Goal: Task Accomplishment & Management: Use online tool/utility

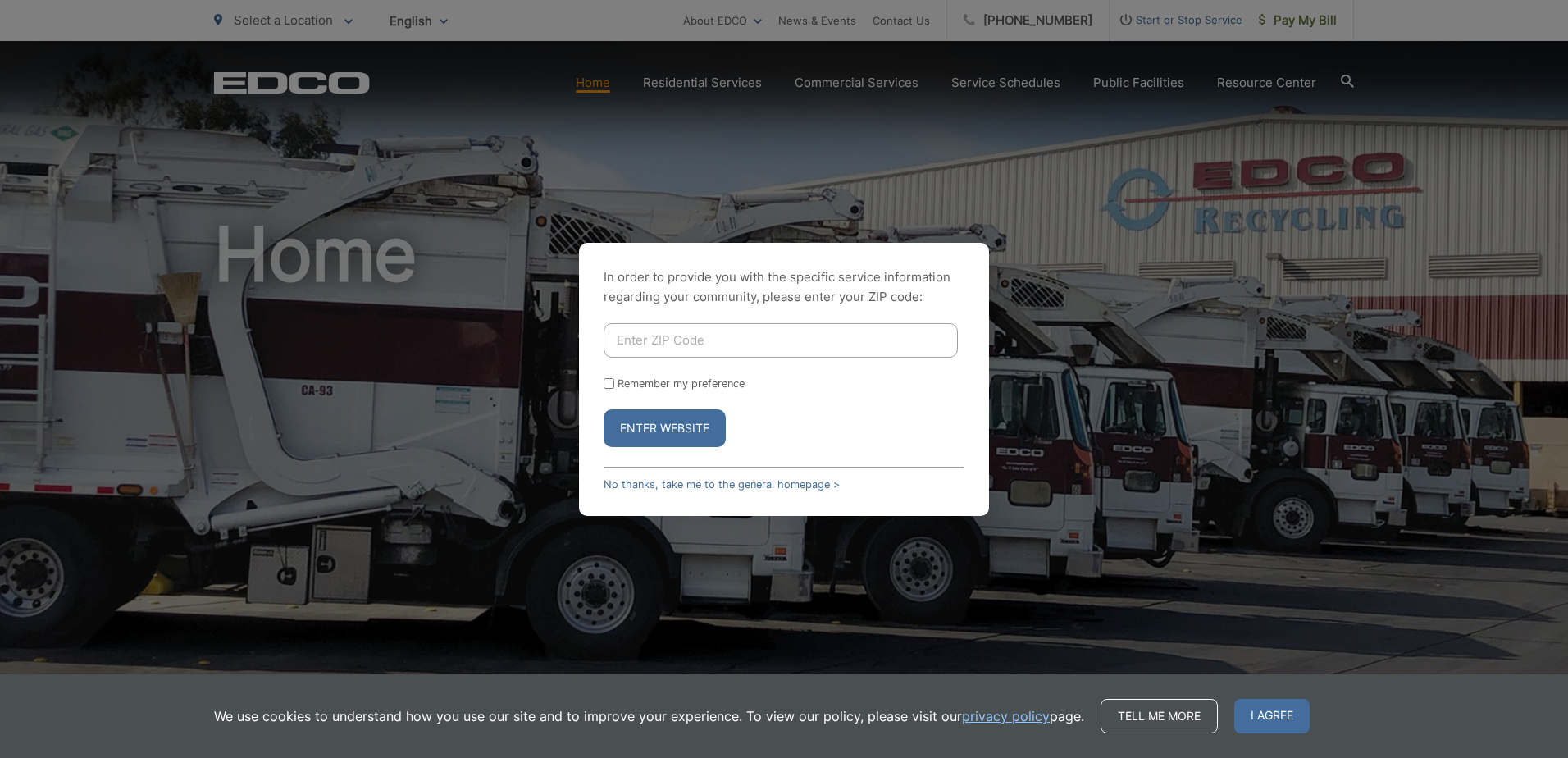
click at [678, 345] on input "Enter ZIP Code" at bounding box center [781, 340] width 354 height 34
type input "91902"
click at [663, 430] on button "Enter Website" at bounding box center [665, 428] width 122 height 38
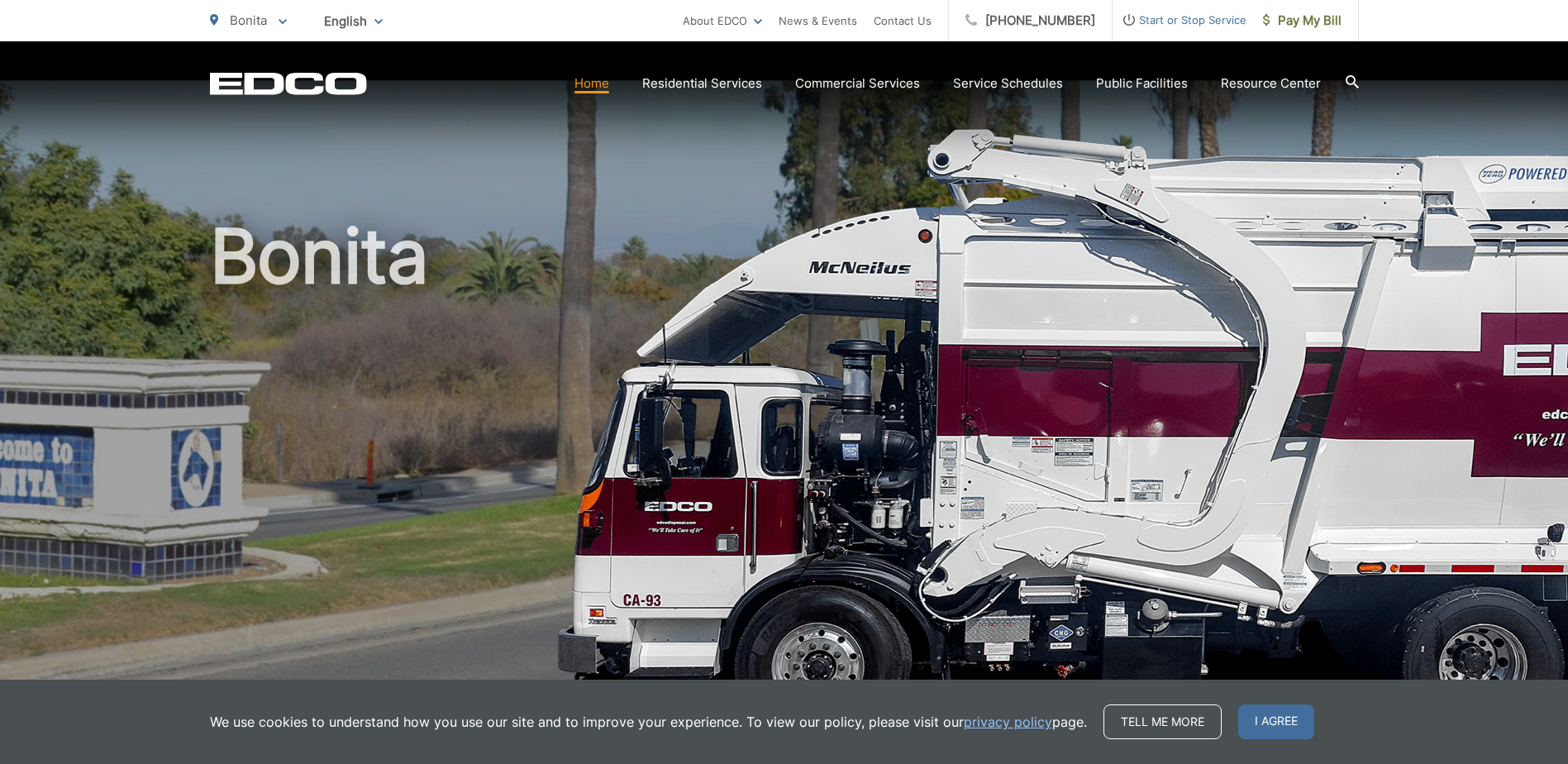
click at [1266, 719] on span "I agree" at bounding box center [1276, 722] width 76 height 35
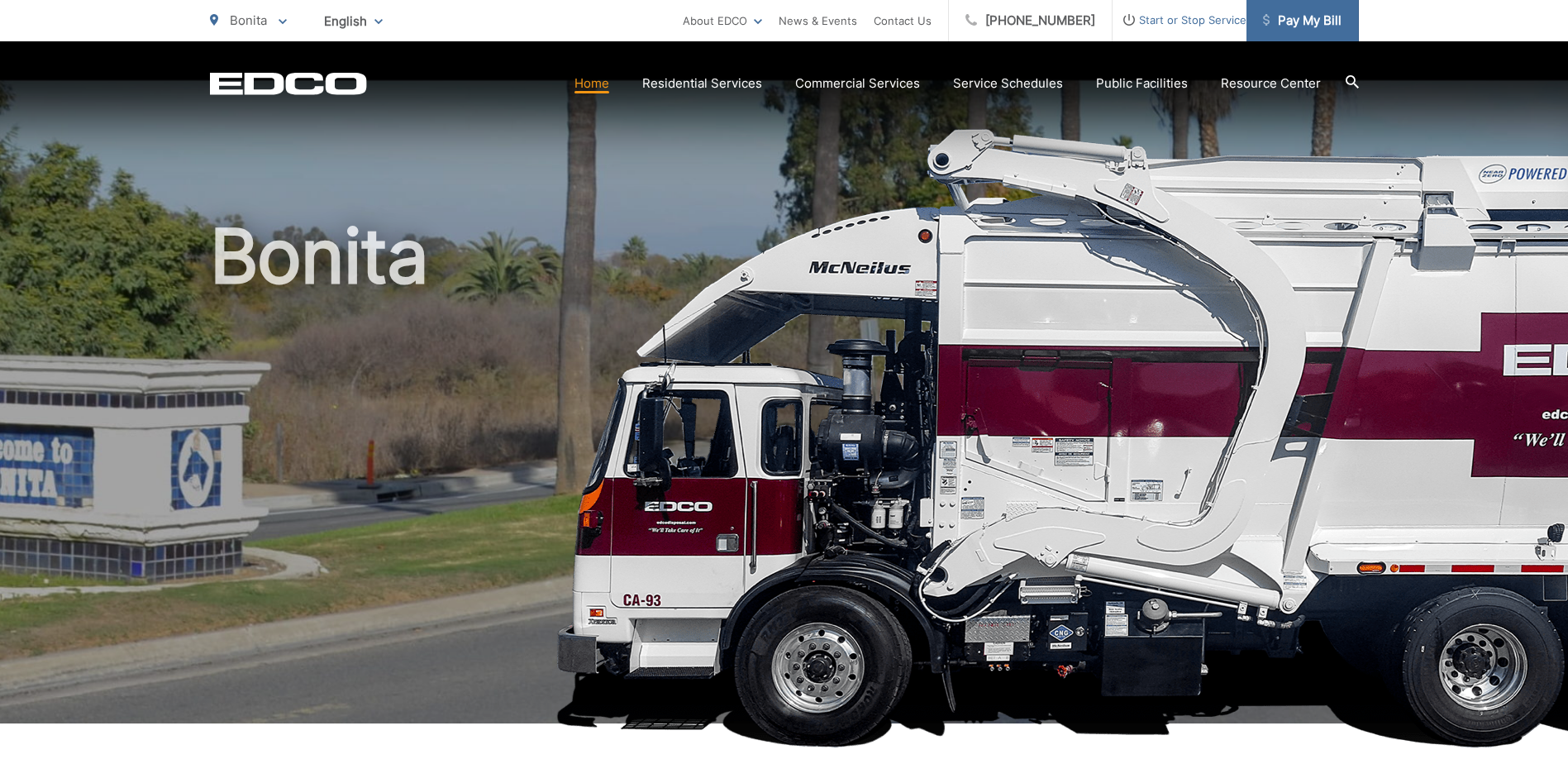
click at [1321, 23] on span "Pay My Bill" at bounding box center [1301, 20] width 79 height 20
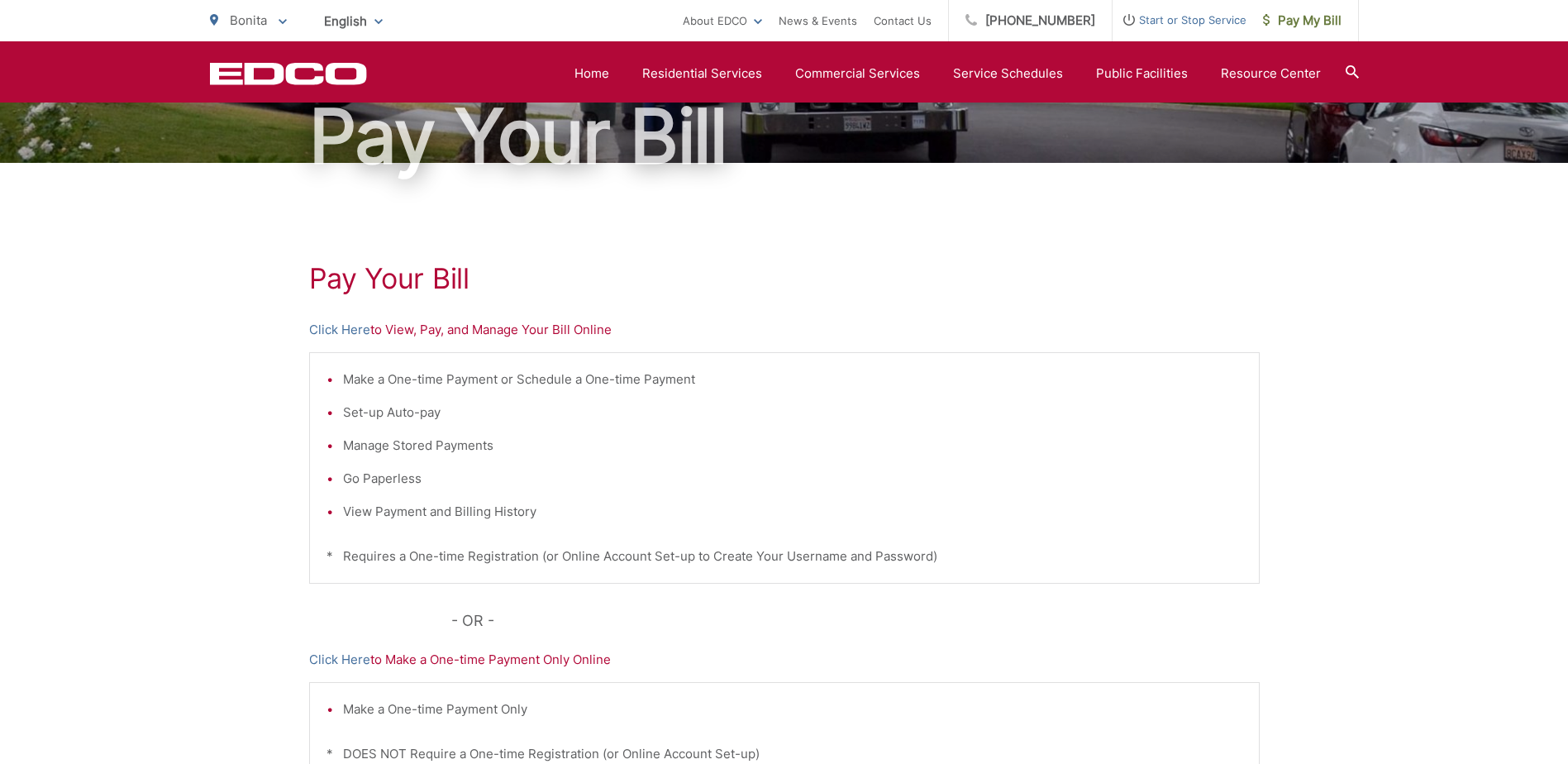
scroll to position [164, 0]
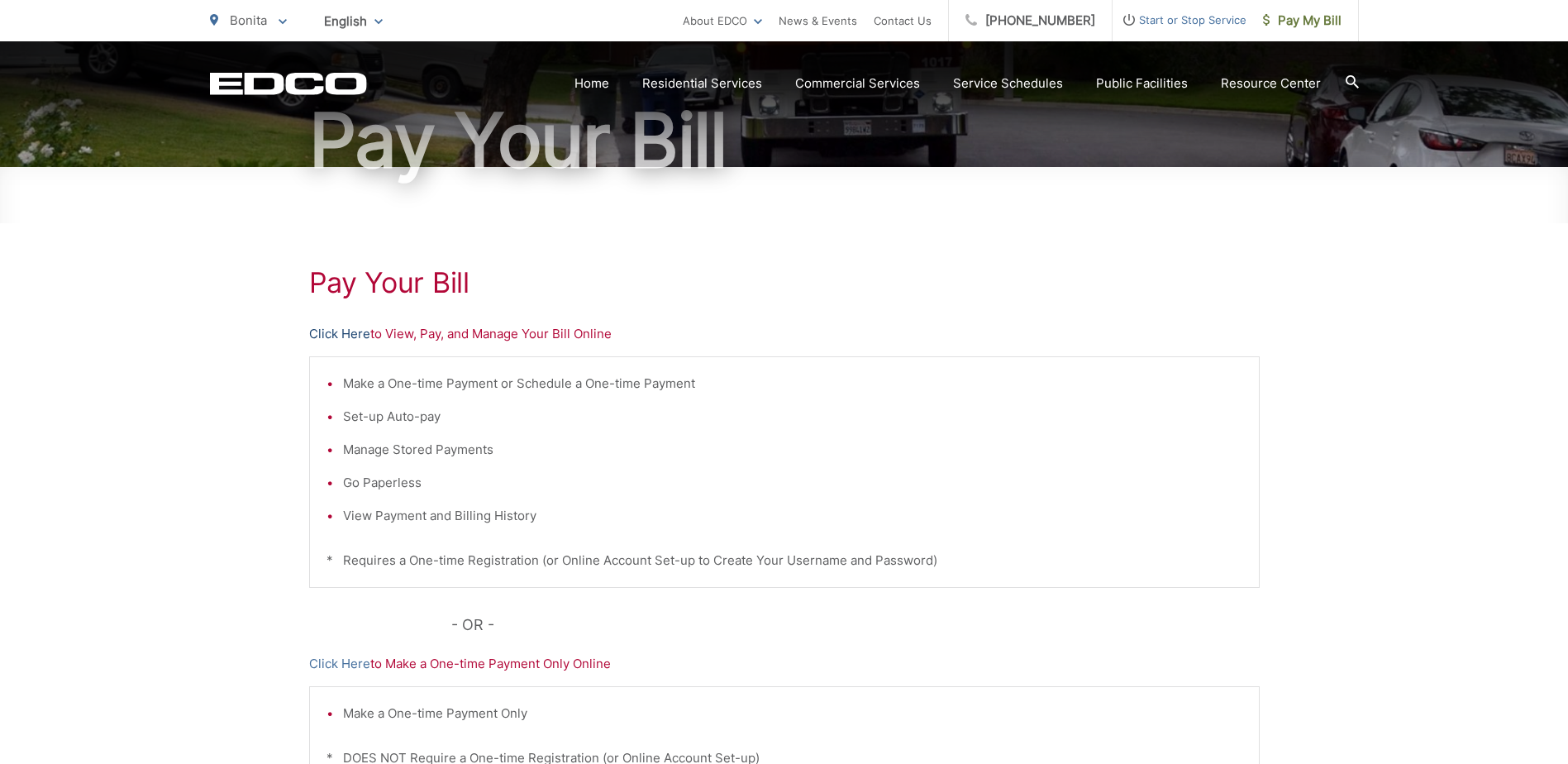
click at [347, 332] on link "Click Here" at bounding box center [339, 333] width 61 height 20
